Goal: Task Accomplishment & Management: Complete application form

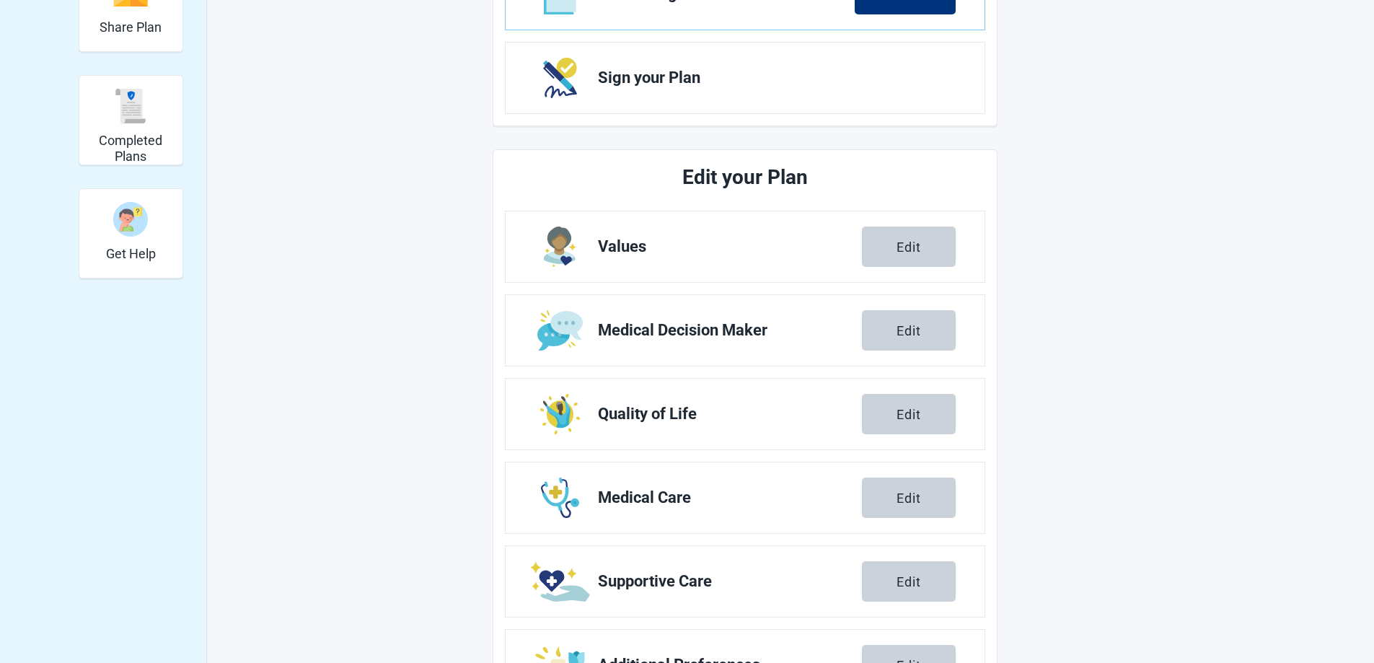
scroll to position [334, 0]
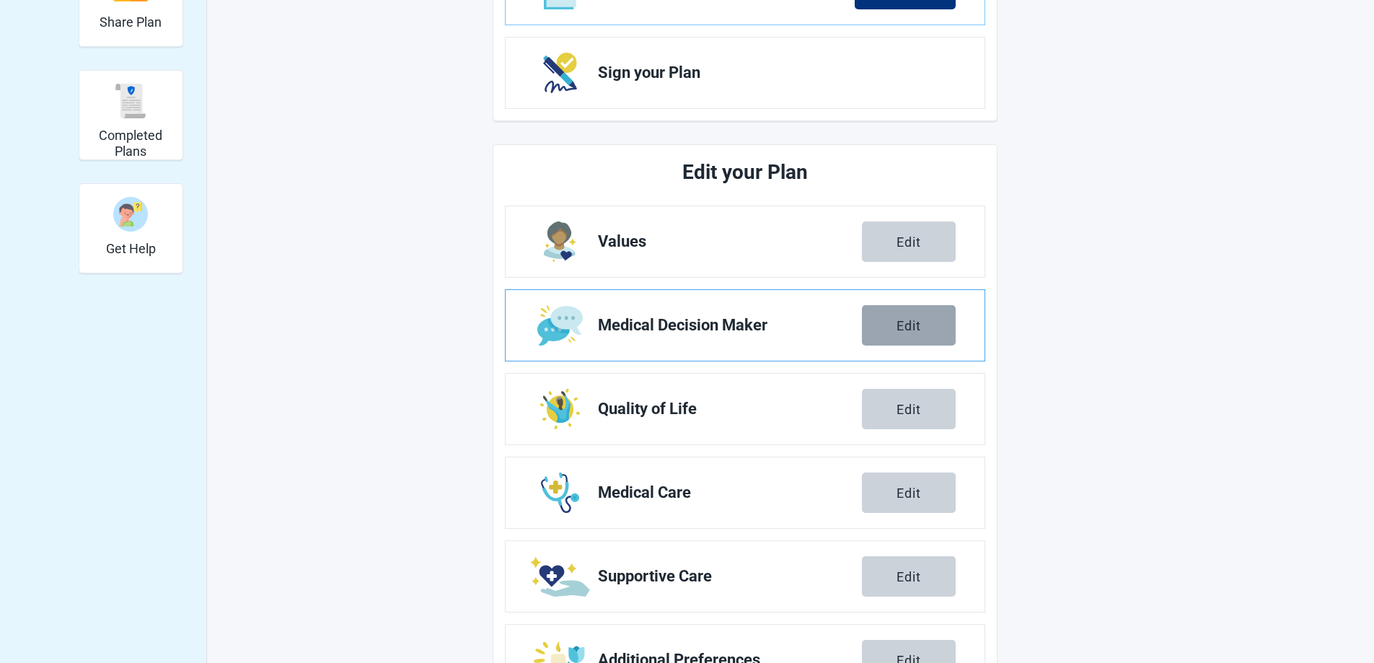
click at [890, 317] on button "Edit" at bounding box center [909, 325] width 94 height 40
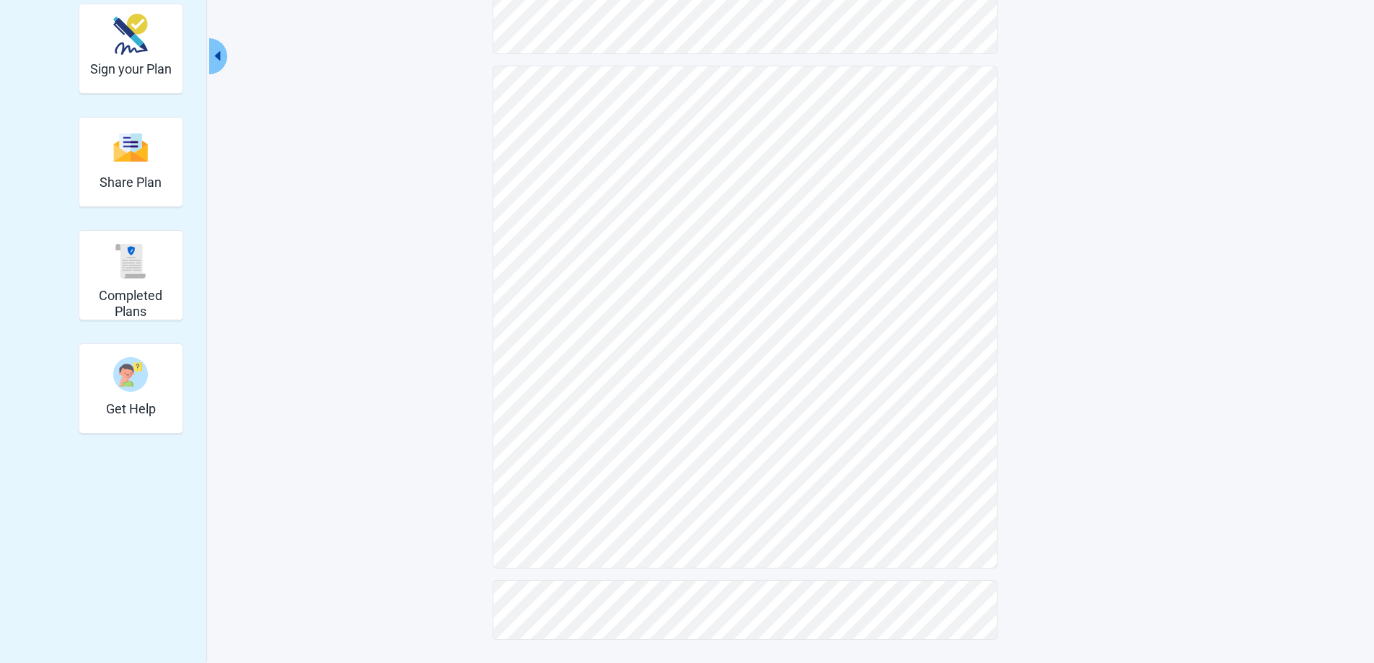
scroll to position [174, 0]
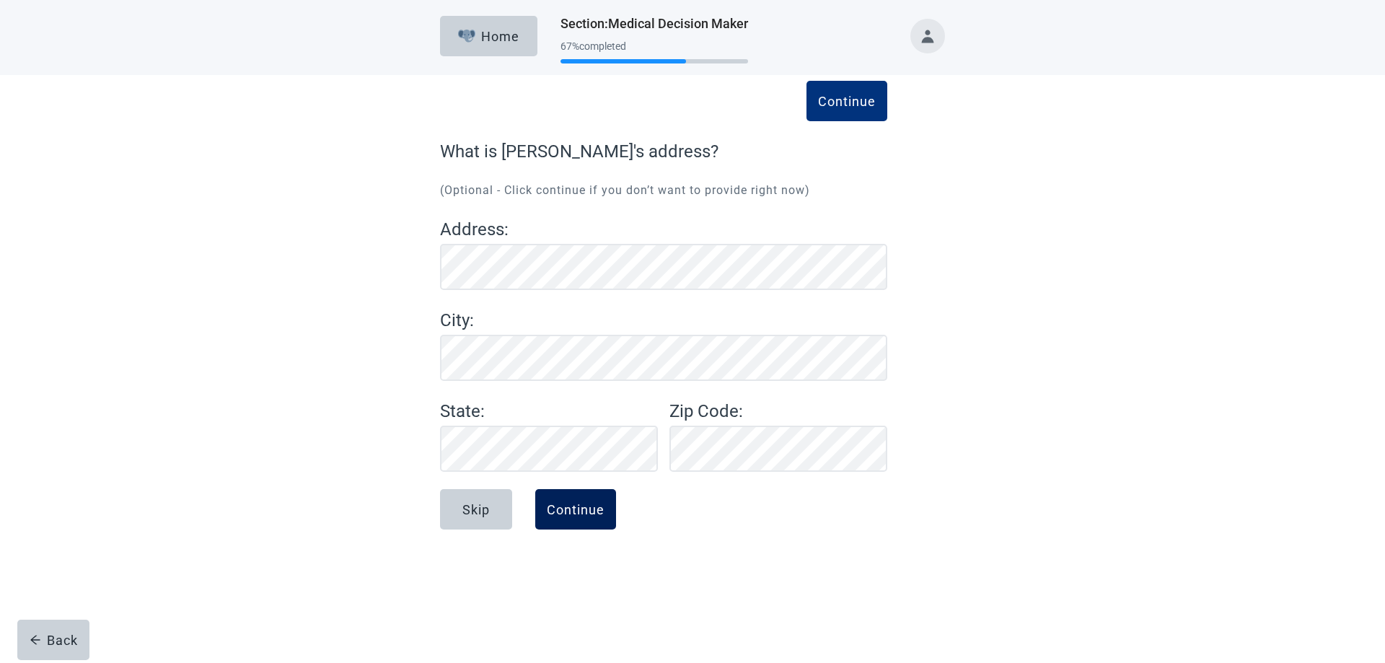
click at [580, 507] on div "Continue" at bounding box center [576, 509] width 58 height 14
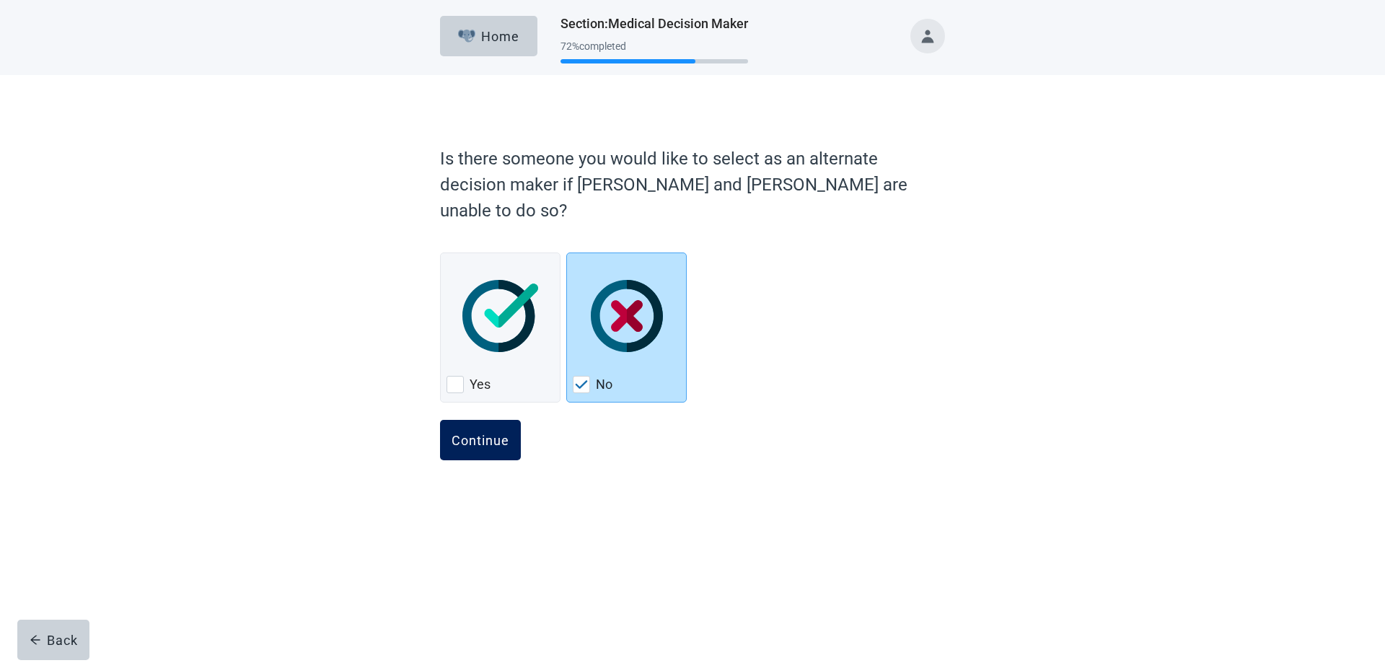
click at [491, 433] on div "Continue" at bounding box center [481, 440] width 58 height 14
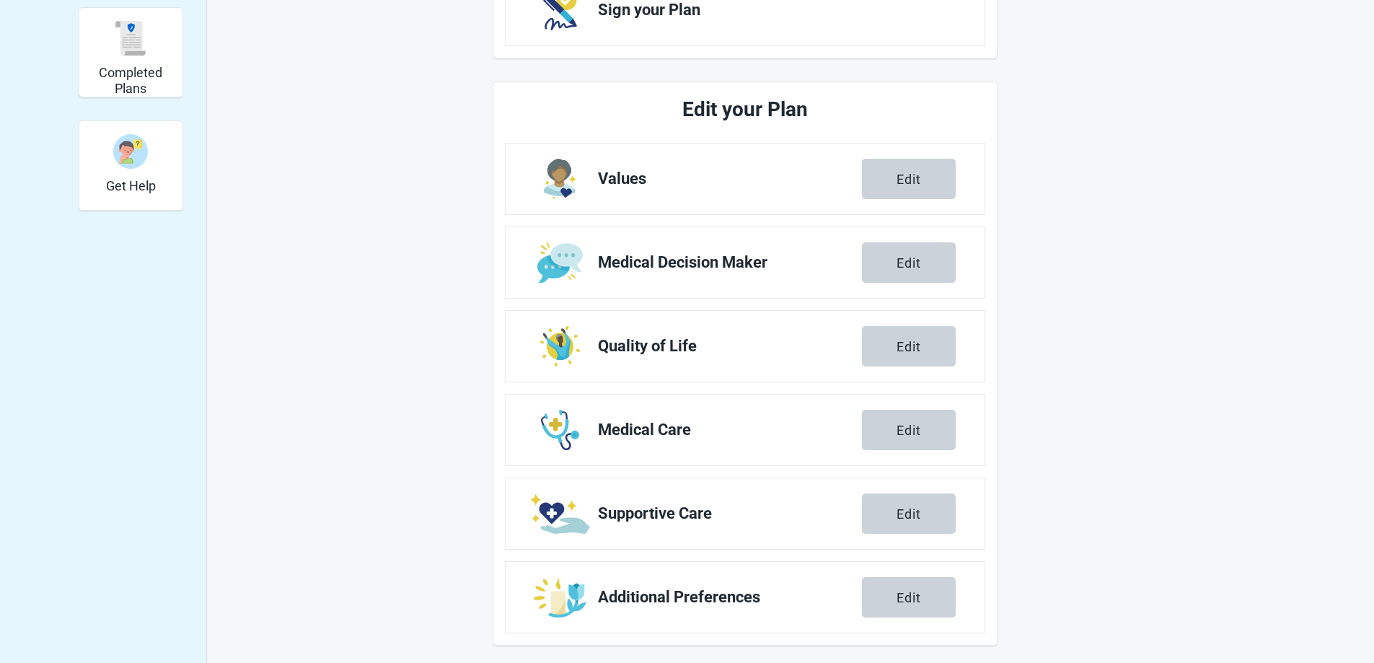
scroll to position [403, 0]
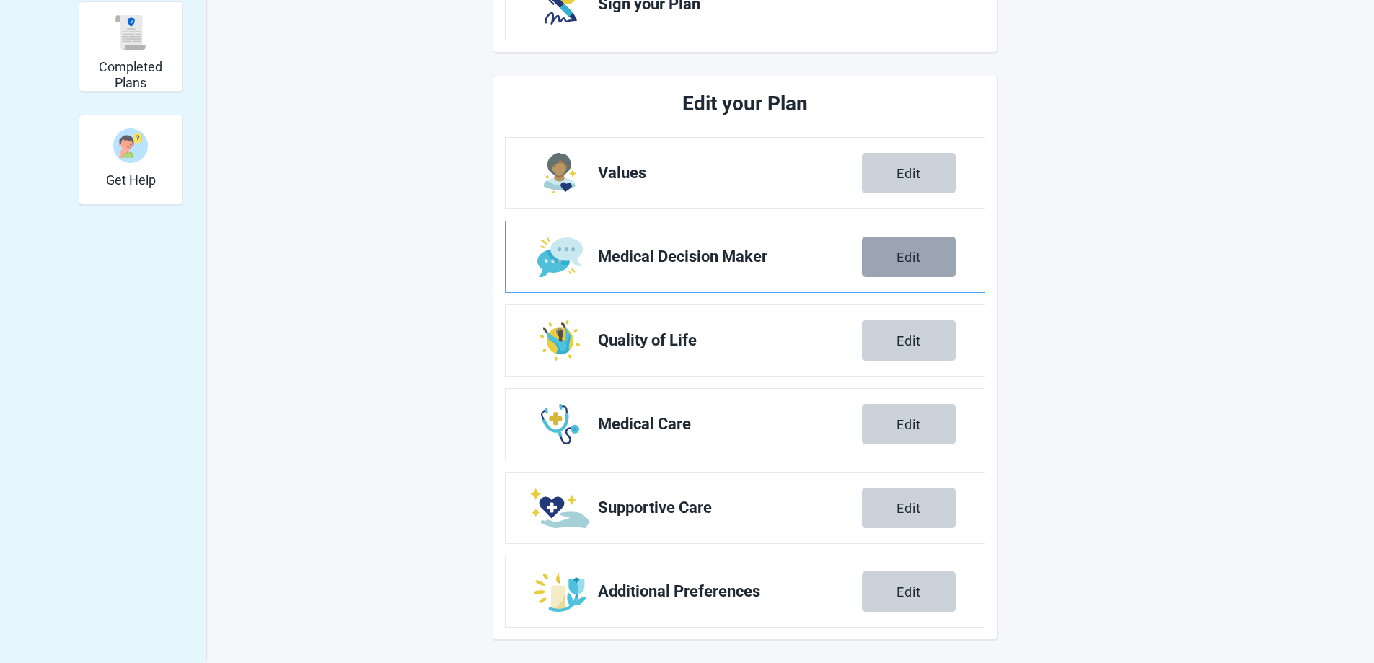
click at [921, 258] on button "Edit" at bounding box center [909, 257] width 94 height 40
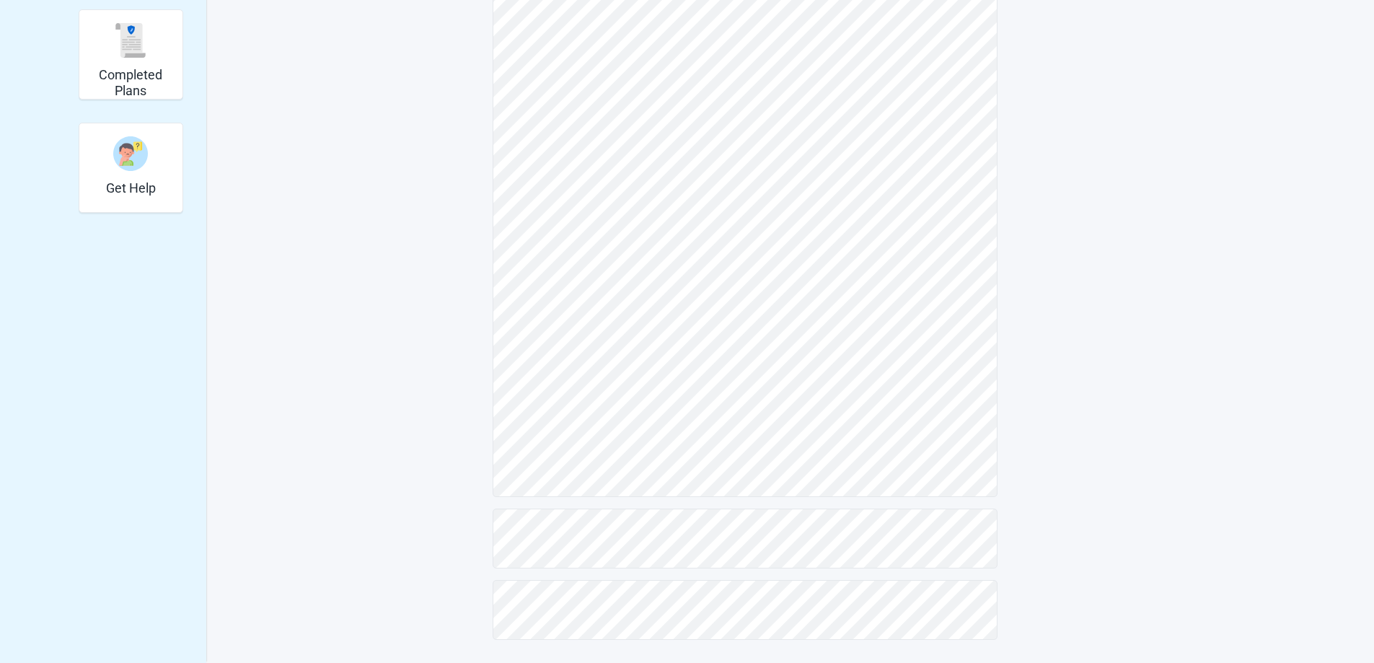
scroll to position [174, 0]
